Goal: Task Accomplishment & Management: Manage account settings

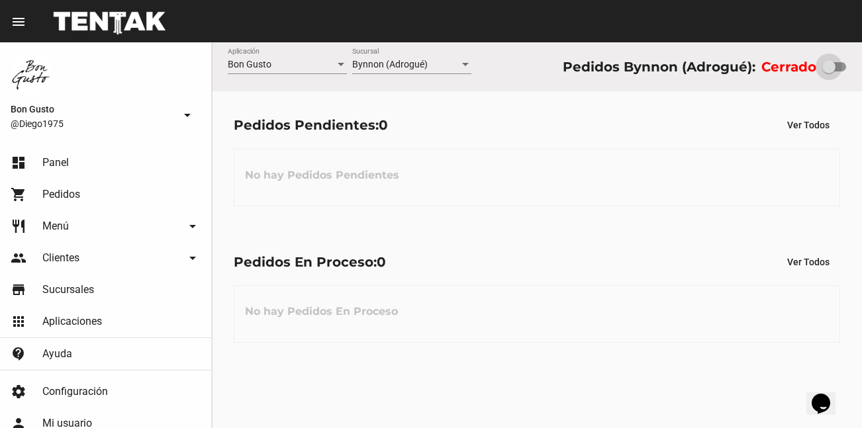
click at [835, 68] on div at bounding box center [834, 66] width 24 height 9
click at [829, 71] on input "checkbox" at bounding box center [828, 71] width 1 height 1
checkbox input "true"
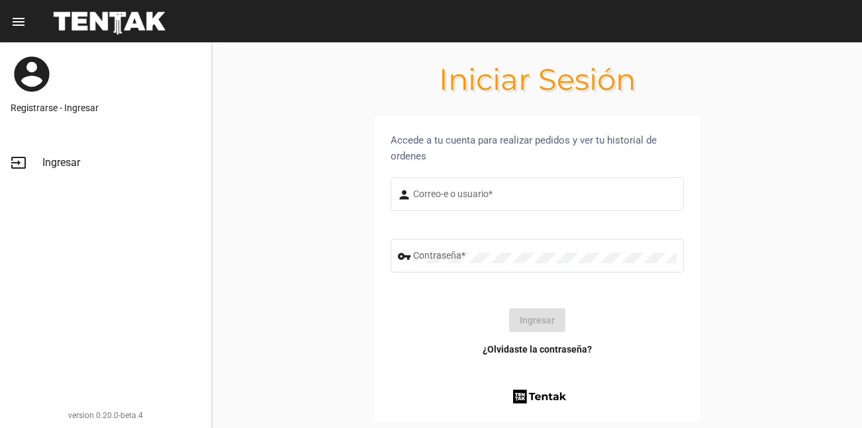
type input "diego1975"
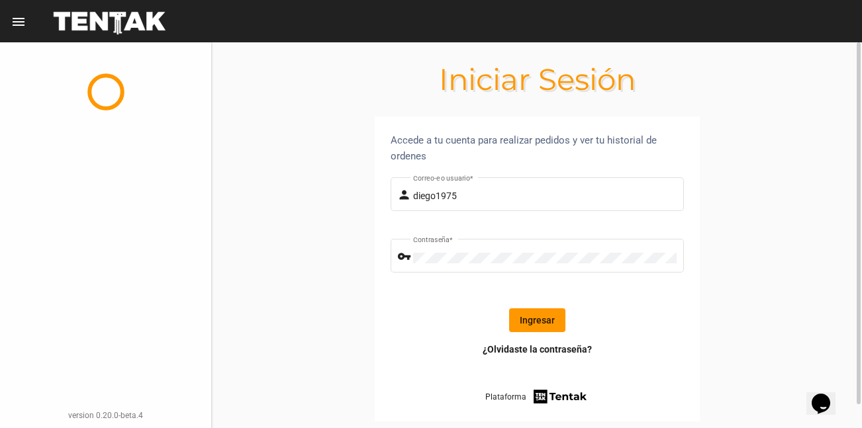
click at [543, 321] on button "Ingresar" at bounding box center [537, 320] width 56 height 24
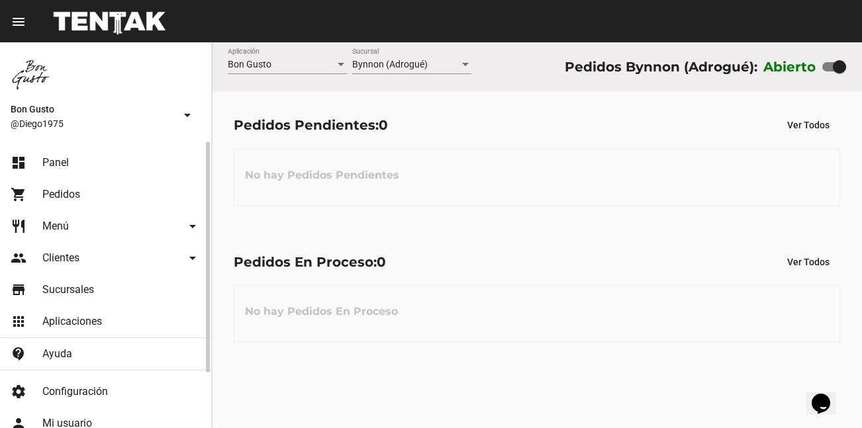
click at [83, 227] on link "restaurant Menú arrow_drop_down" at bounding box center [105, 226] width 211 height 32
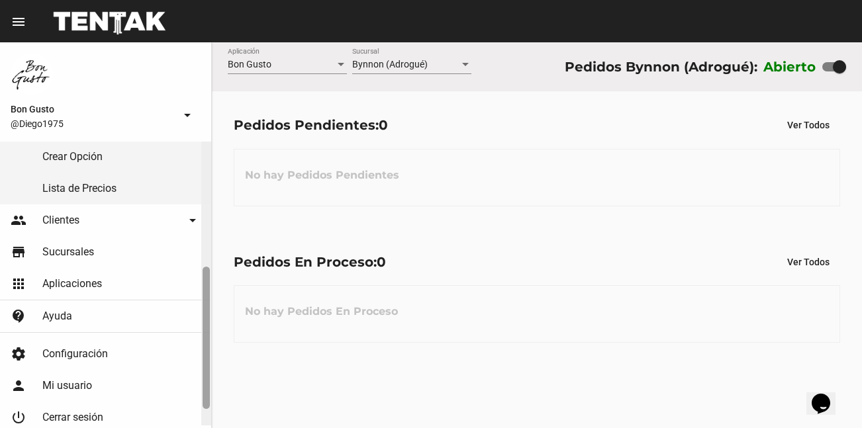
drag, startPoint x: 208, startPoint y: 197, endPoint x: 194, endPoint y: 330, distance: 134.4
click at [210, 327] on div at bounding box center [206, 282] width 10 height 287
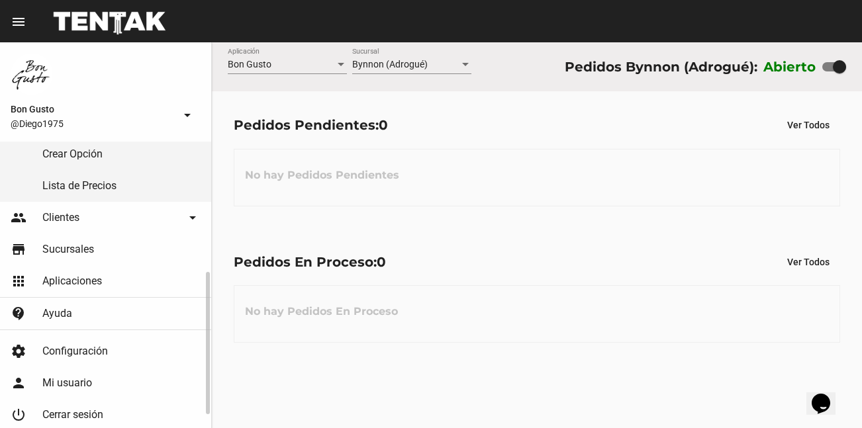
click at [69, 349] on span "Configuración" at bounding box center [75, 351] width 66 height 13
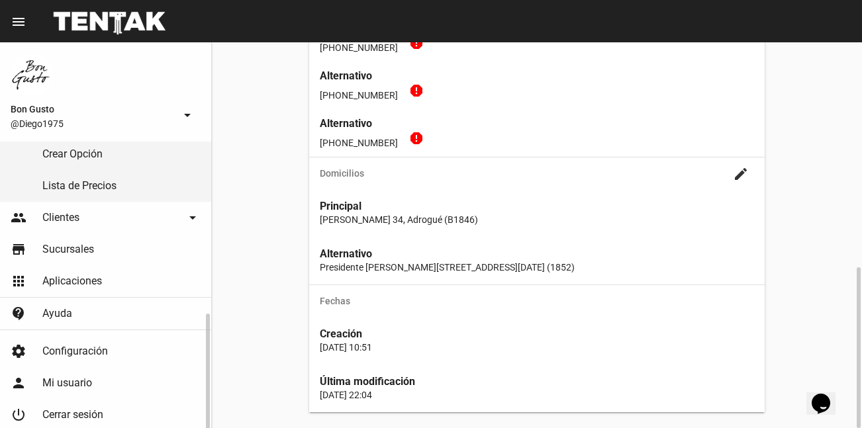
scroll to position [291, 0]
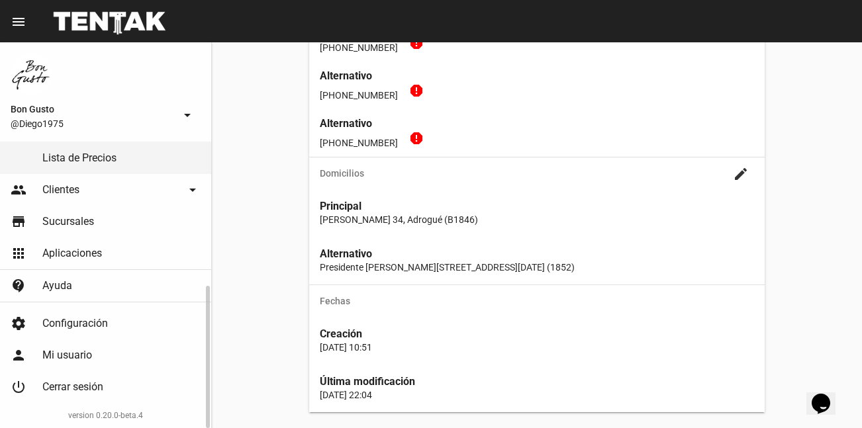
click at [103, 323] on span "Configuración" at bounding box center [75, 323] width 66 height 13
click at [738, 174] on mat-icon "create" at bounding box center [741, 174] width 16 height 16
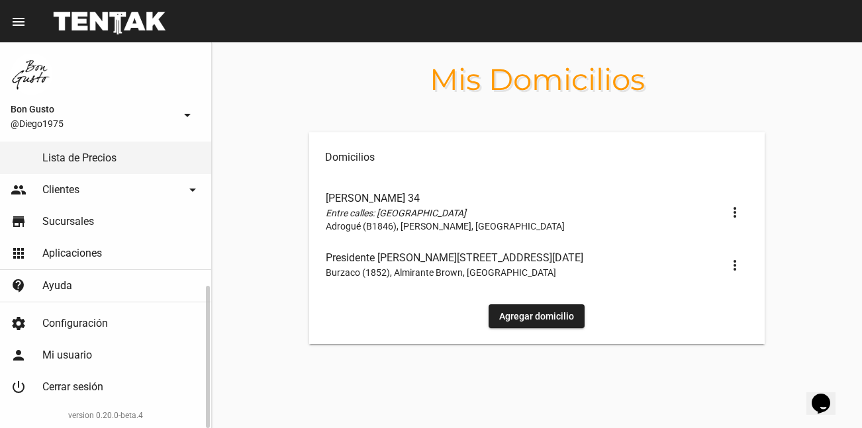
click at [91, 249] on span "Aplicaciones" at bounding box center [72, 253] width 60 height 13
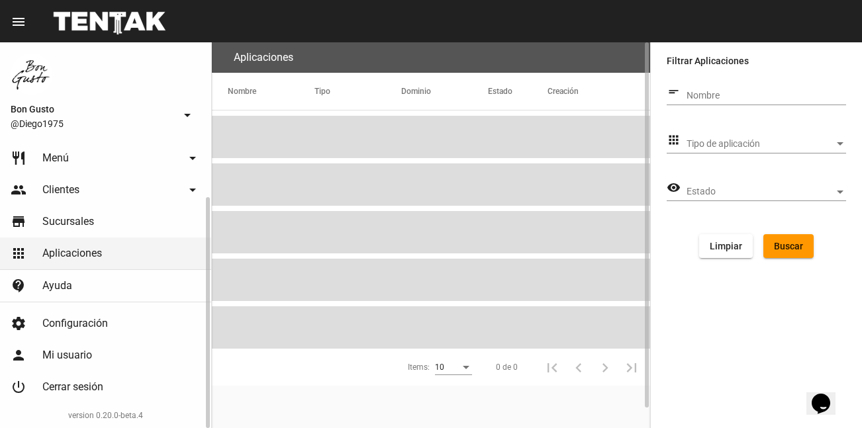
scroll to position [68, 0]
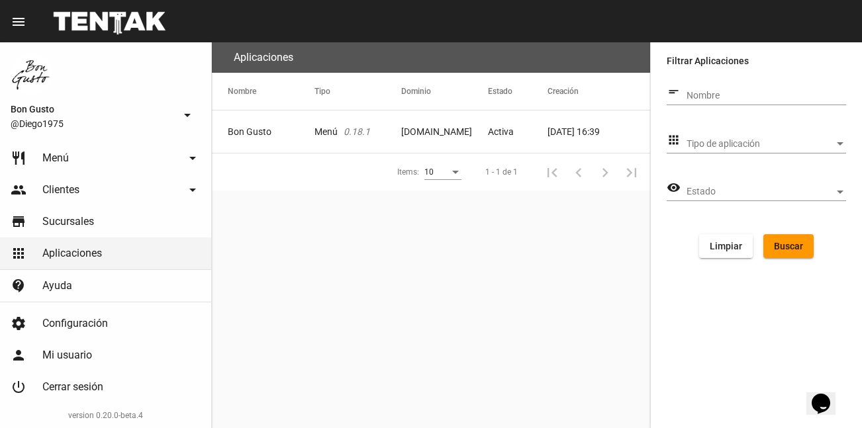
click at [287, 132] on mat-cell "Bon Gusto" at bounding box center [263, 132] width 103 height 42
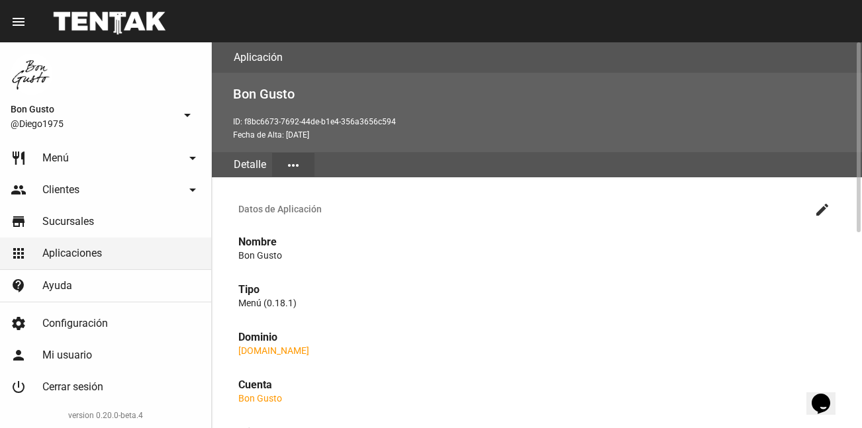
scroll to position [396, 0]
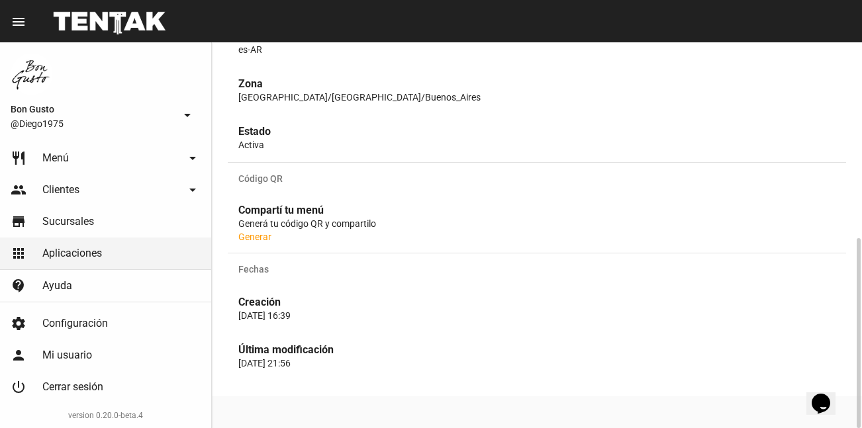
click at [249, 238] on link "Generar" at bounding box center [254, 237] width 33 height 11
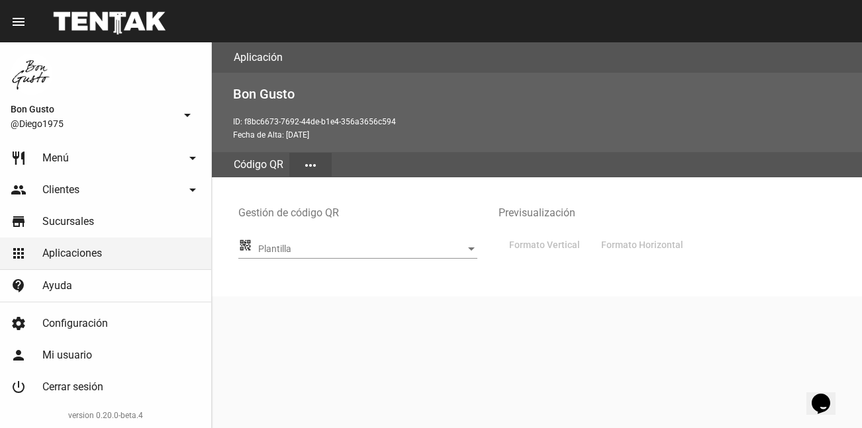
click at [470, 248] on div "Plantilla" at bounding box center [471, 249] width 7 height 3
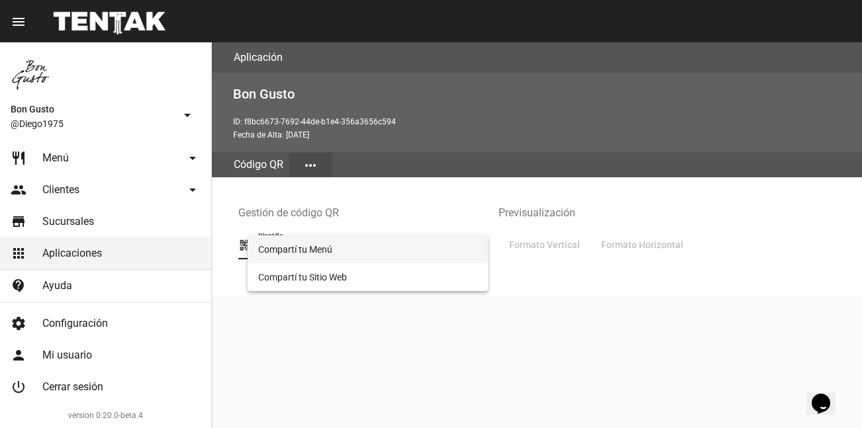
click at [371, 245] on span "Compartí tu Menú" at bounding box center [367, 250] width 219 height 28
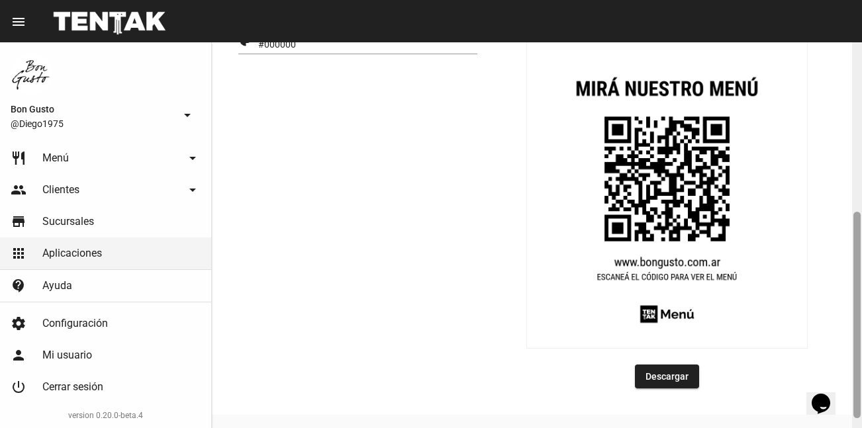
scroll to position [300, 0]
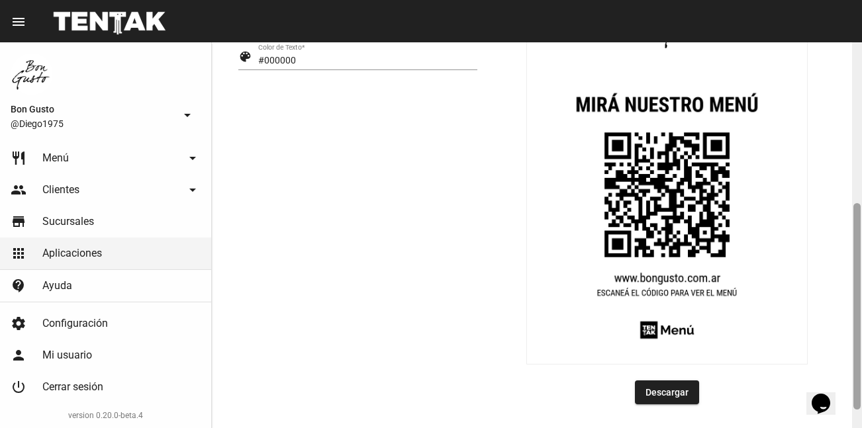
drag, startPoint x: 858, startPoint y: 232, endPoint x: 862, endPoint y: 213, distance: 19.0
click at [861, 213] on html "menu Código QR Aplicación more_vert Bon Gusto @Diego1975 arrow_drop_down dashbo…" at bounding box center [431, 214] width 862 height 428
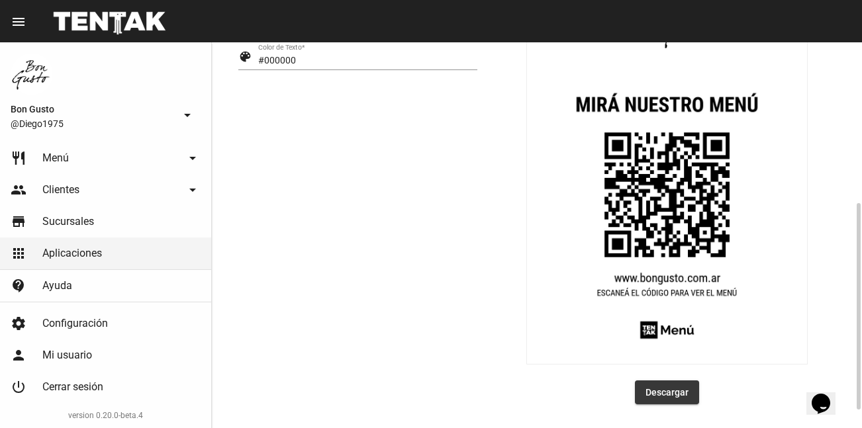
click at [664, 387] on link "Descargar" at bounding box center [667, 393] width 64 height 24
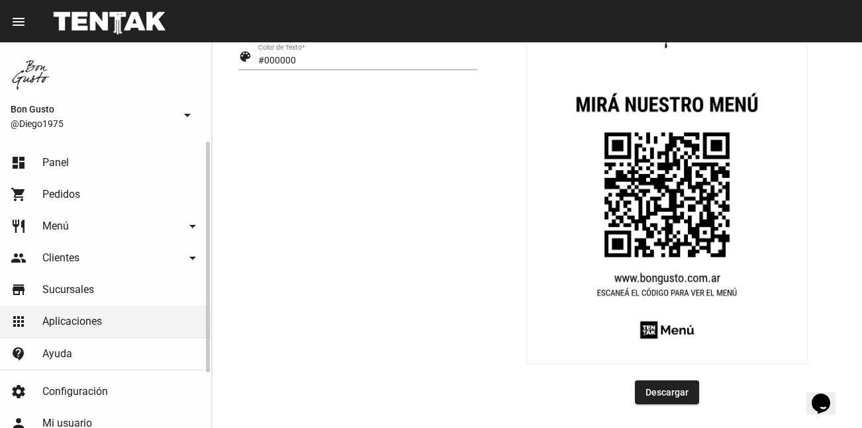
scroll to position [68, 0]
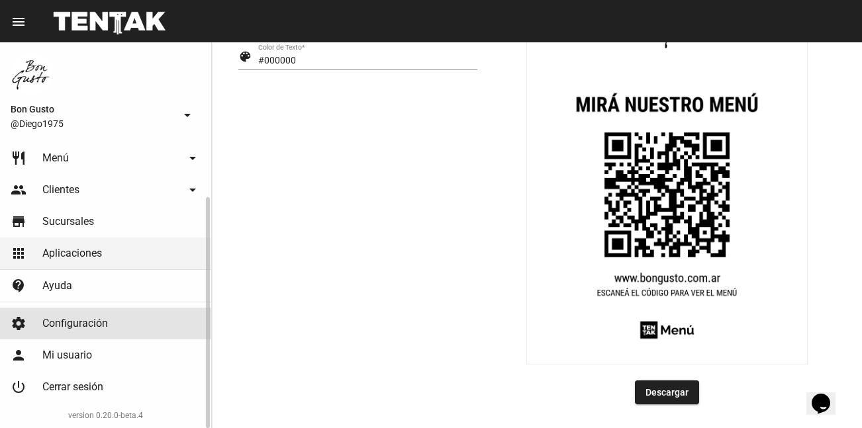
click at [103, 318] on span "Configuración" at bounding box center [75, 323] width 66 height 13
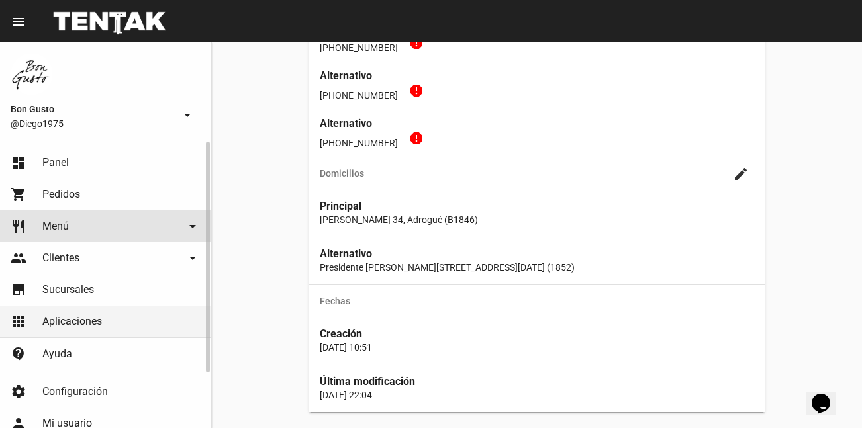
click at [114, 228] on link "restaurant Menú arrow_drop_down" at bounding box center [105, 226] width 211 height 32
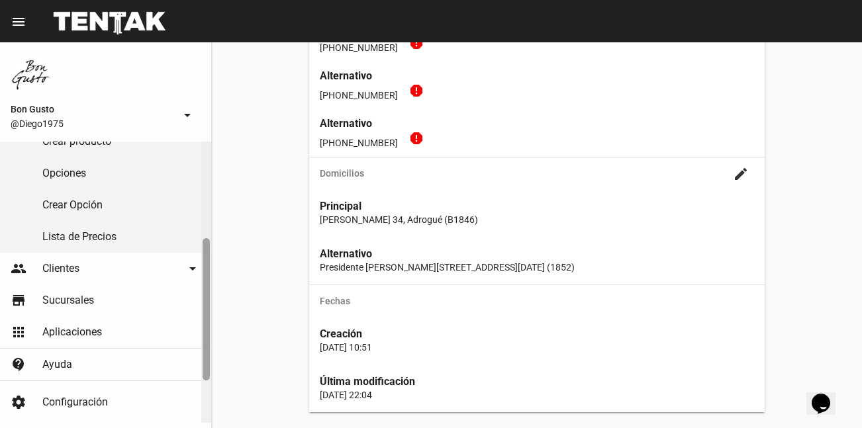
scroll to position [218, 0]
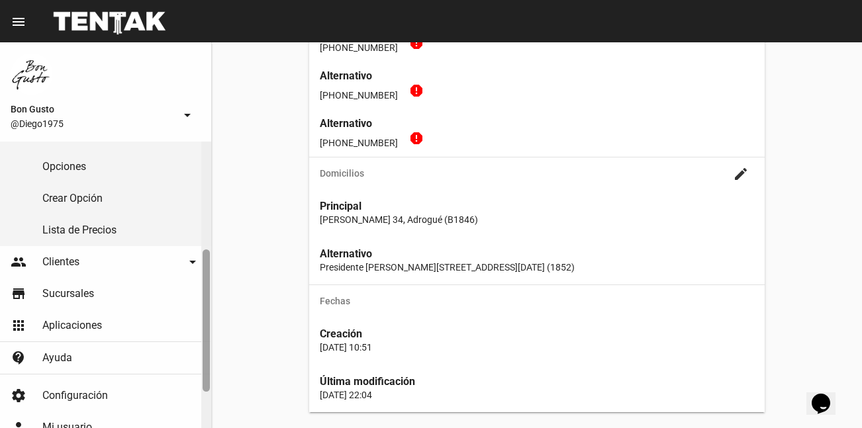
drag, startPoint x: 203, startPoint y: 241, endPoint x: 206, endPoint y: 349, distance: 108.6
click at [206, 349] on div at bounding box center [206, 321] width 7 height 142
click at [79, 318] on link "apps Aplicaciones" at bounding box center [105, 326] width 211 height 32
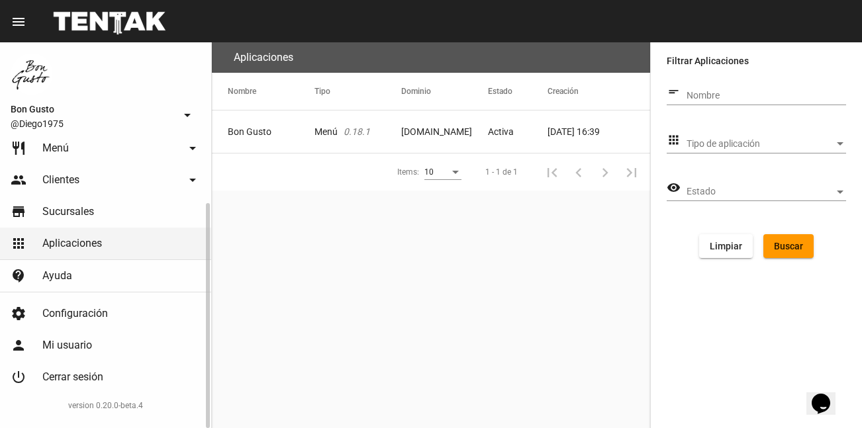
scroll to position [68, 0]
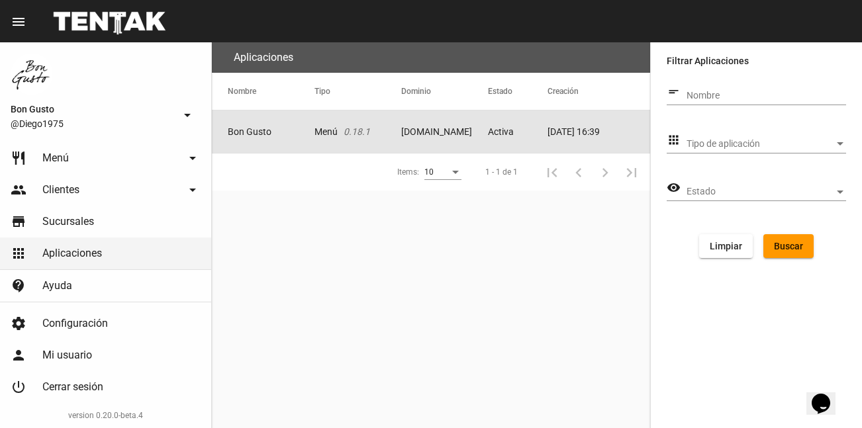
click at [303, 130] on mat-cell "Bon Gusto" at bounding box center [263, 132] width 103 height 42
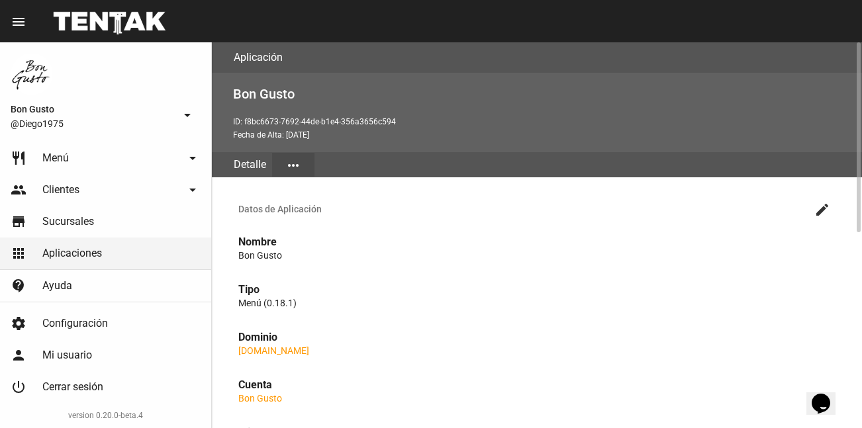
click at [296, 160] on mat-icon "more_horiz" at bounding box center [293, 166] width 16 height 16
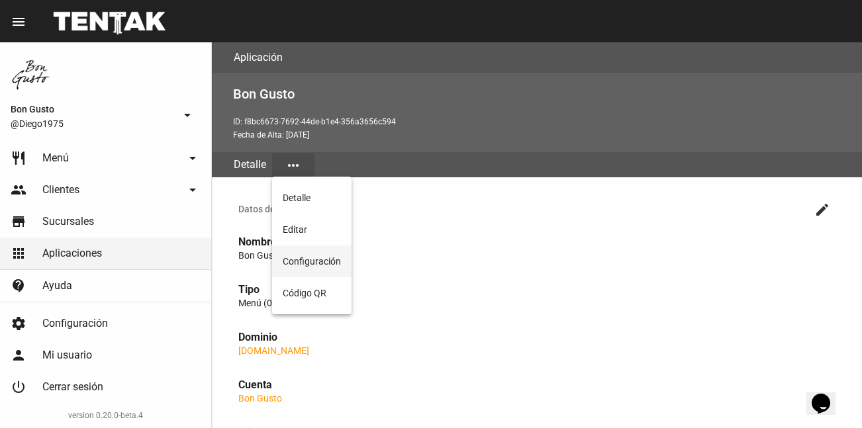
click at [312, 254] on button "Configuración" at bounding box center [311, 262] width 79 height 32
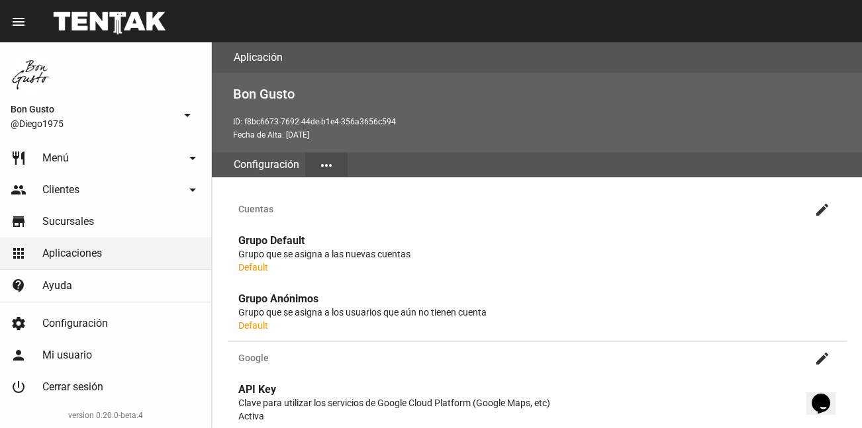
scroll to position [537, 0]
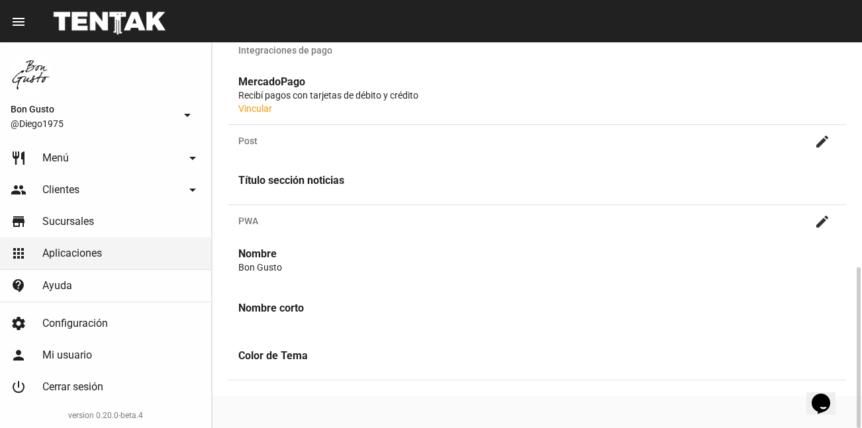
click at [255, 109] on link "Vincular" at bounding box center [255, 108] width 34 height 11
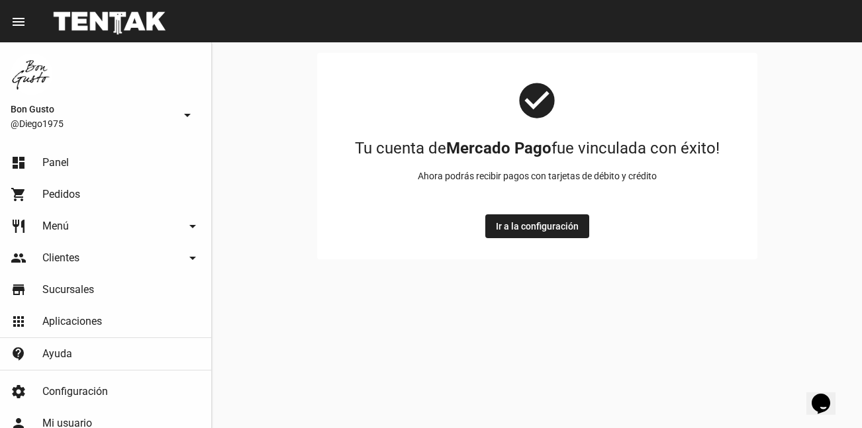
click at [523, 225] on span "Ir a la configuración" at bounding box center [537, 226] width 83 height 11
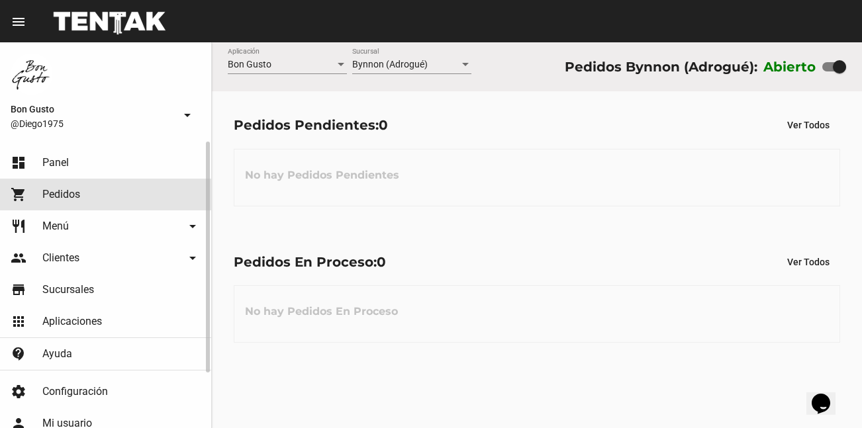
click at [71, 203] on link "shopping_cart Pedidos" at bounding box center [105, 195] width 211 height 32
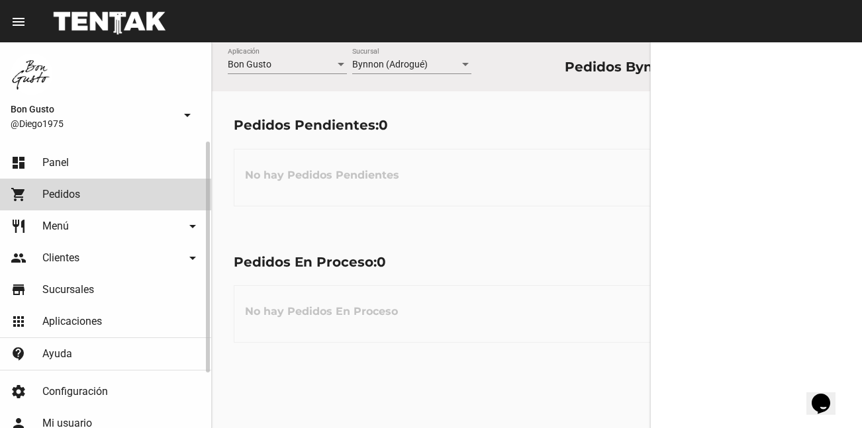
click at [72, 161] on link "dashboard Panel" at bounding box center [105, 163] width 211 height 32
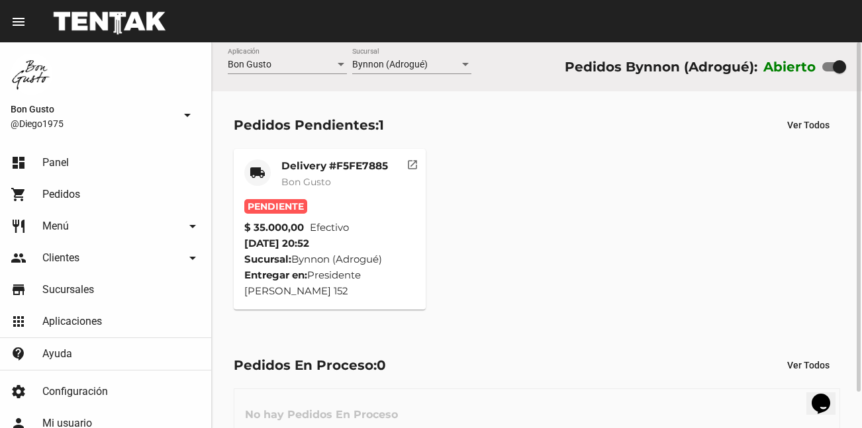
click at [416, 164] on mat-icon "open_in_new" at bounding box center [412, 163] width 12 height 12
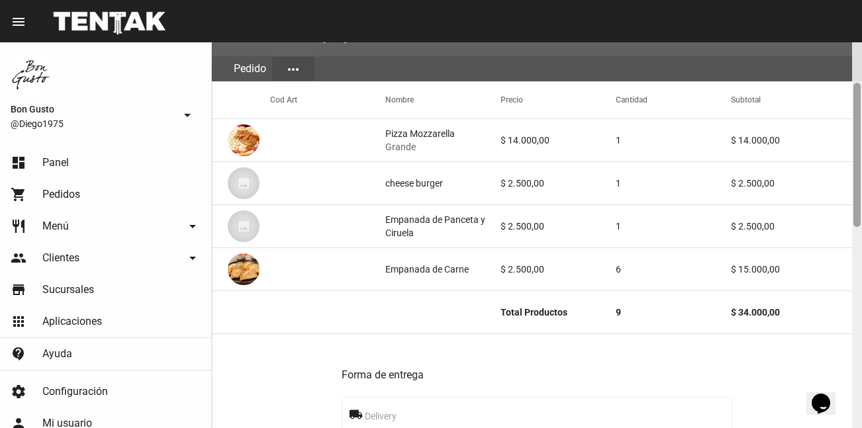
drag, startPoint x: 854, startPoint y: 67, endPoint x: 854, endPoint y: 108, distance: 41.0
click at [854, 108] on div at bounding box center [856, 155] width 7 height 144
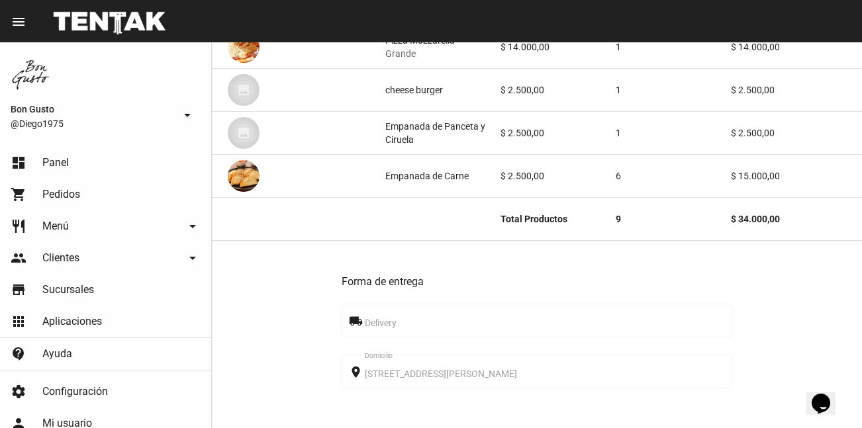
scroll to position [644, 0]
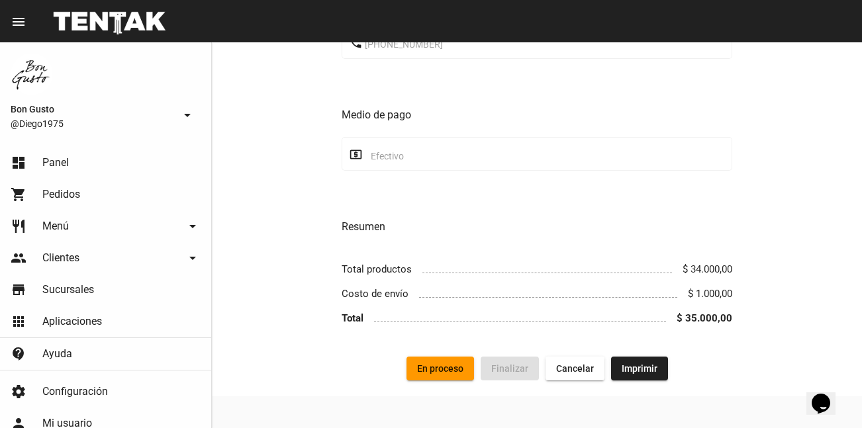
click at [451, 373] on span "En proceso" at bounding box center [440, 368] width 46 height 11
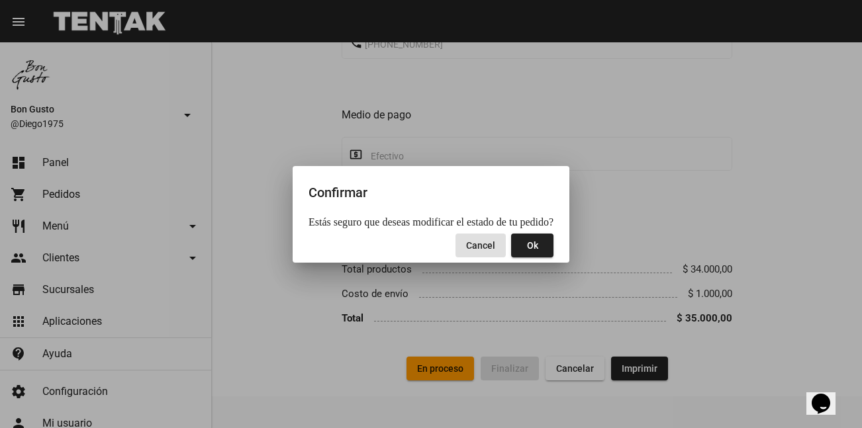
click at [524, 251] on button "Ok" at bounding box center [532, 246] width 42 height 24
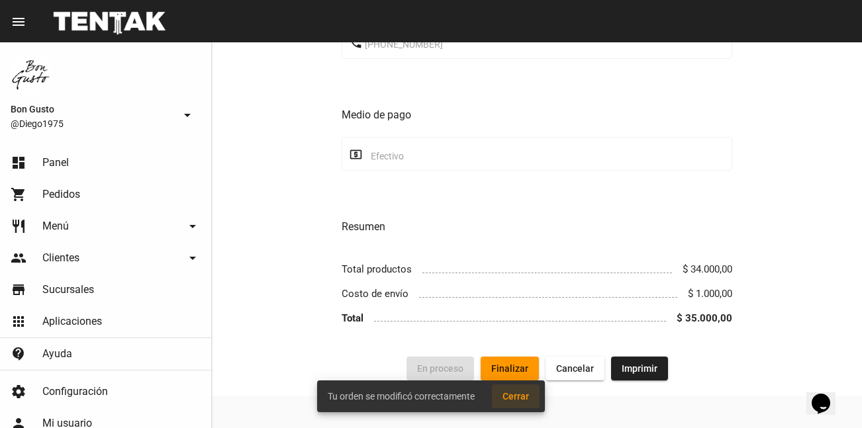
click at [518, 390] on button "Cerrar" at bounding box center [516, 397] width 48 height 24
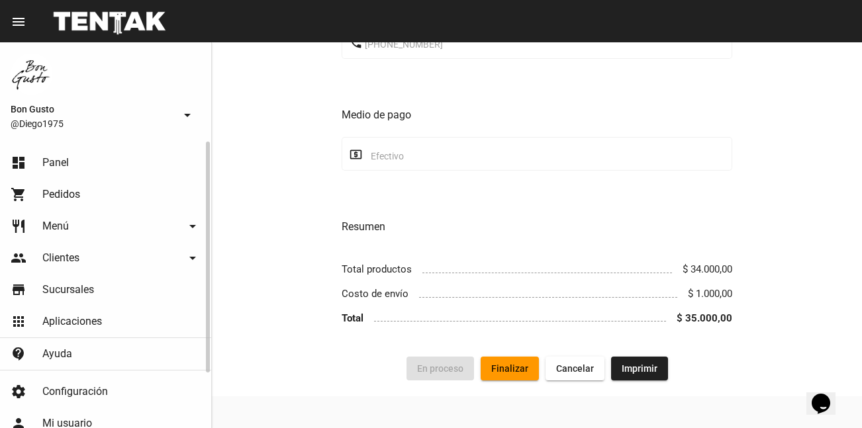
drag, startPoint x: 64, startPoint y: 186, endPoint x: 64, endPoint y: 174, distance: 11.9
click at [64, 186] on link "shopping_cart Pedidos" at bounding box center [105, 195] width 211 height 32
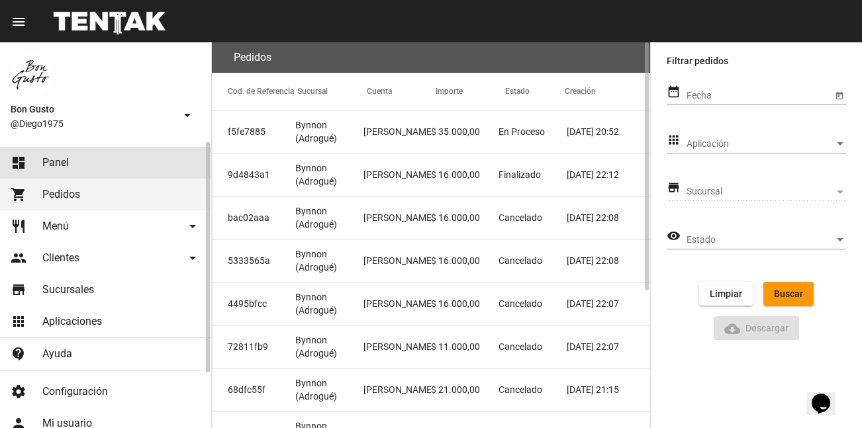
click at [64, 163] on span "Panel" at bounding box center [55, 162] width 26 height 13
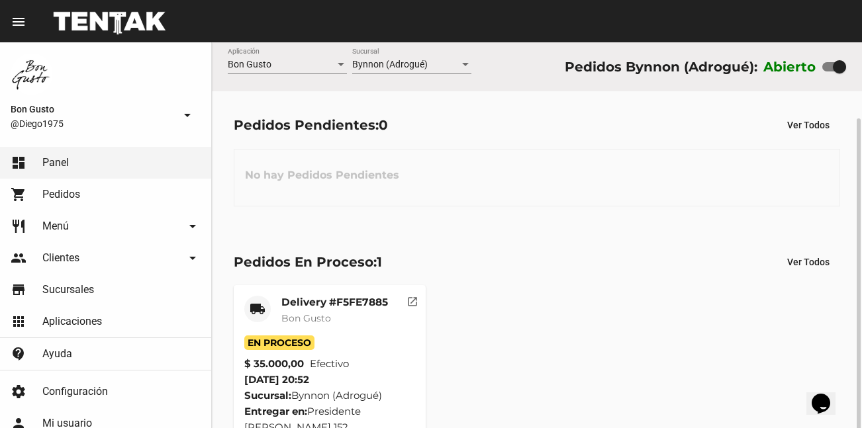
scroll to position [40, 0]
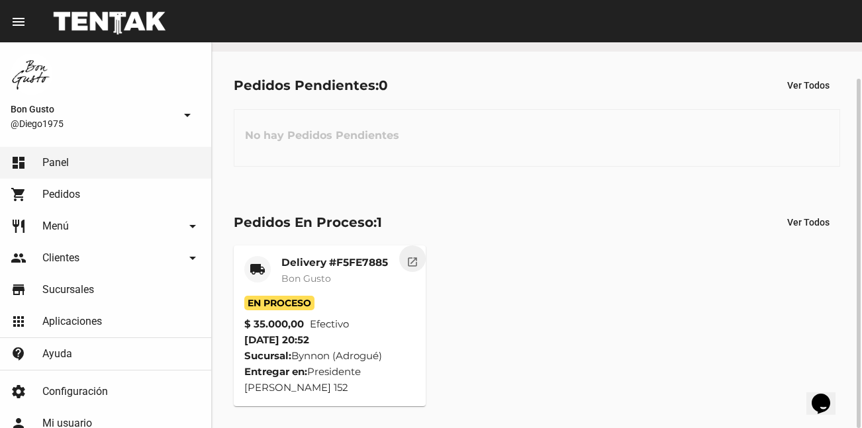
click at [413, 262] on mat-icon "open_in_new" at bounding box center [412, 260] width 12 height 12
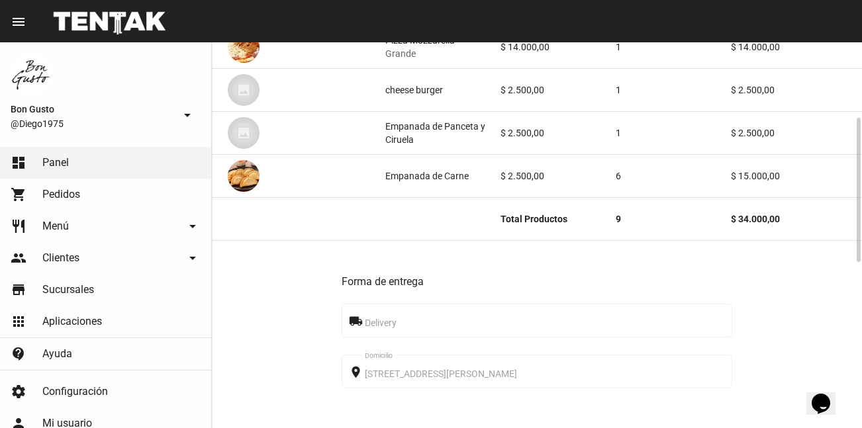
scroll to position [644, 0]
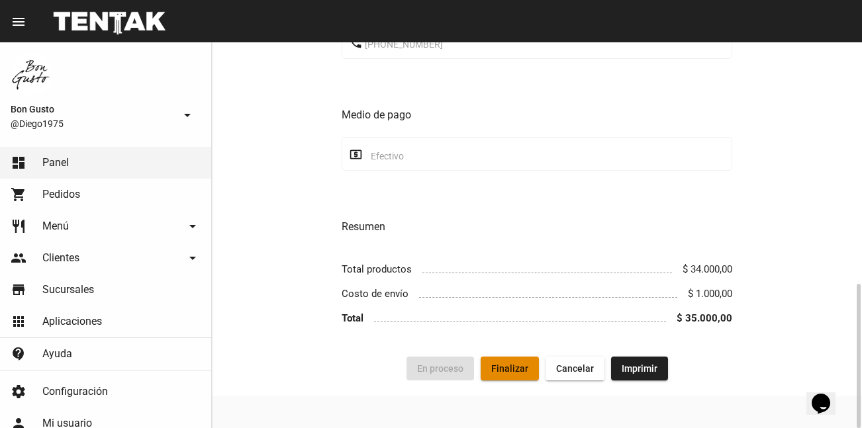
click at [510, 370] on span "Finalizar" at bounding box center [509, 368] width 37 height 11
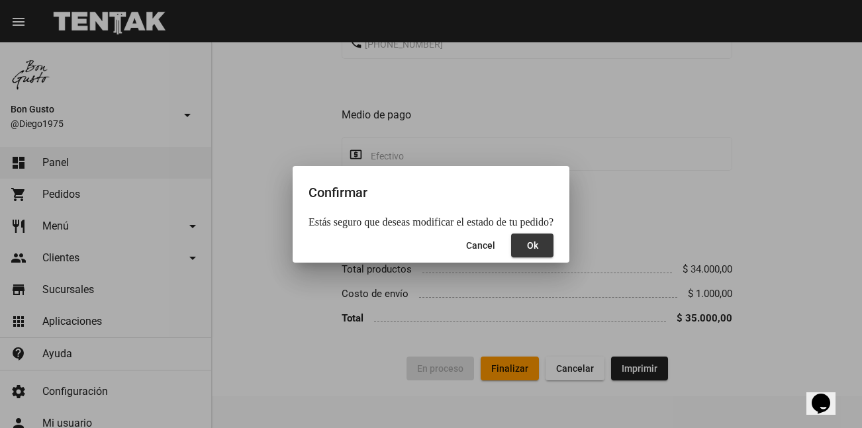
click at [535, 242] on button "Ok" at bounding box center [532, 246] width 42 height 24
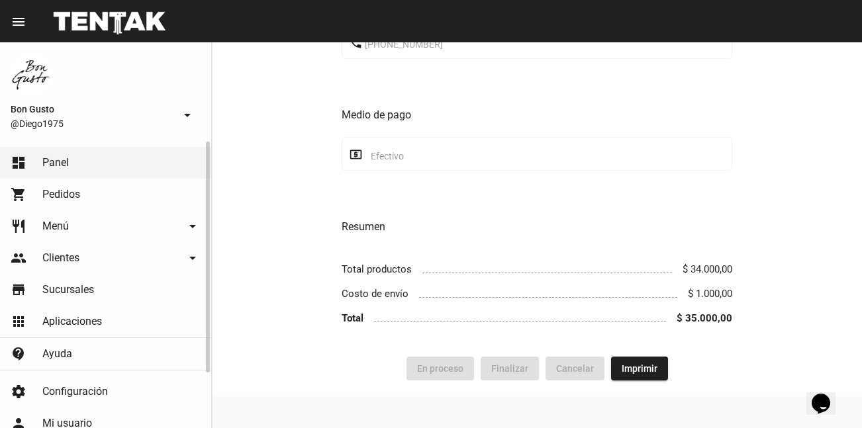
click at [75, 188] on span "Pedidos" at bounding box center [61, 194] width 38 height 13
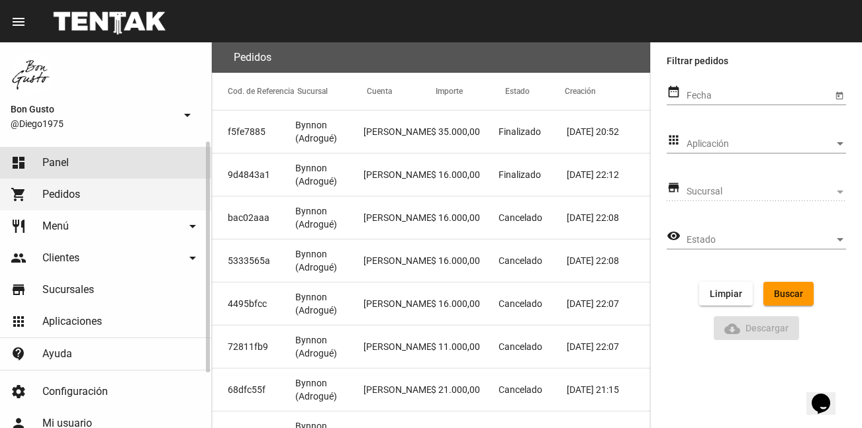
click at [51, 154] on link "dashboard Panel" at bounding box center [105, 163] width 211 height 32
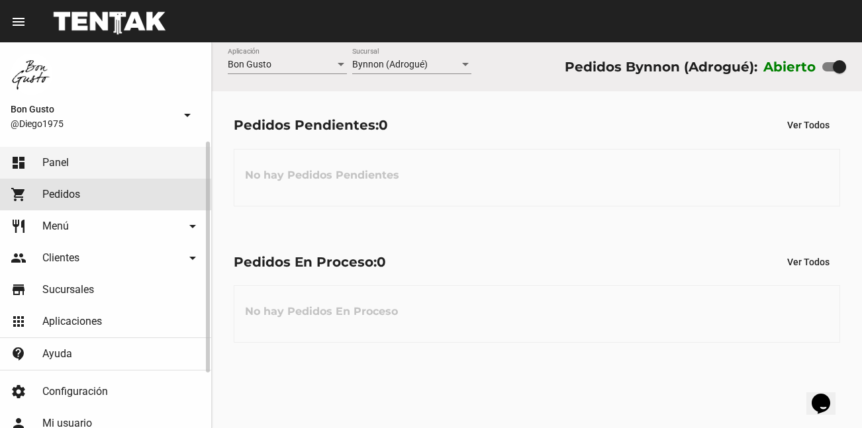
click at [129, 182] on link "shopping_cart Pedidos" at bounding box center [105, 195] width 211 height 32
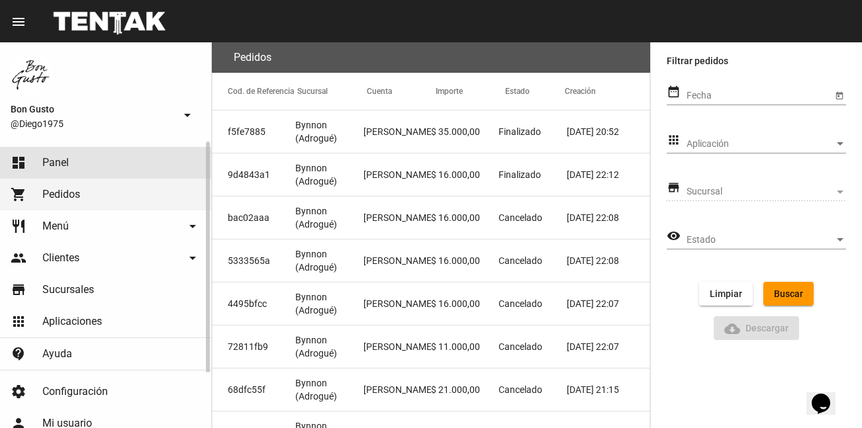
click at [132, 148] on link "dashboard Panel" at bounding box center [105, 163] width 211 height 32
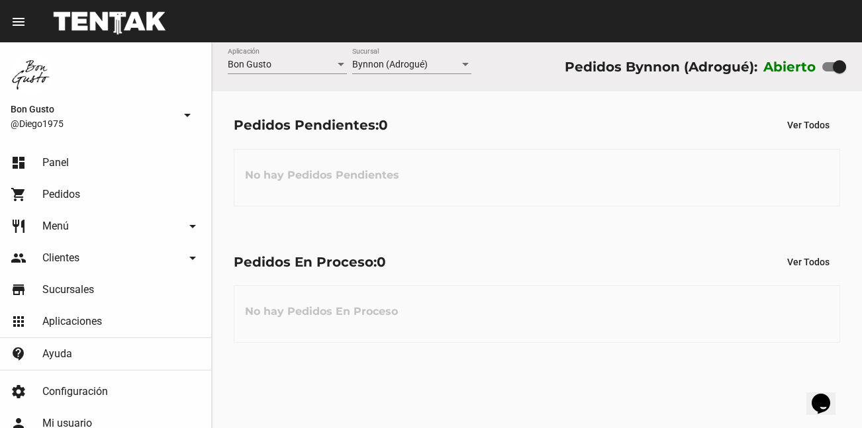
click at [828, 67] on div at bounding box center [834, 66] width 24 height 9
click at [828, 71] on input "checkbox" at bounding box center [828, 71] width 1 height 1
checkbox input "false"
